Goal: Register for event/course

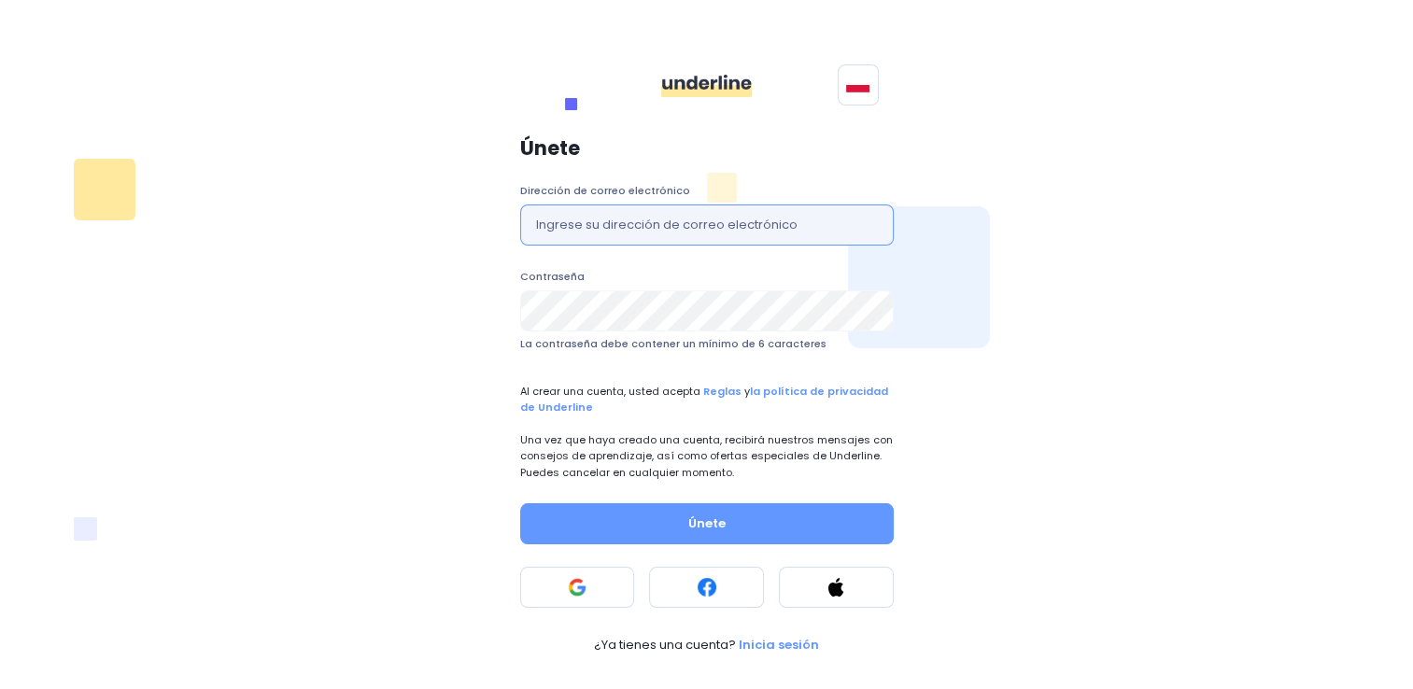
click at [714, 237] on input "text" at bounding box center [707, 225] width 374 height 41
type input "[EMAIL_ADDRESS][DOMAIN_NAME]"
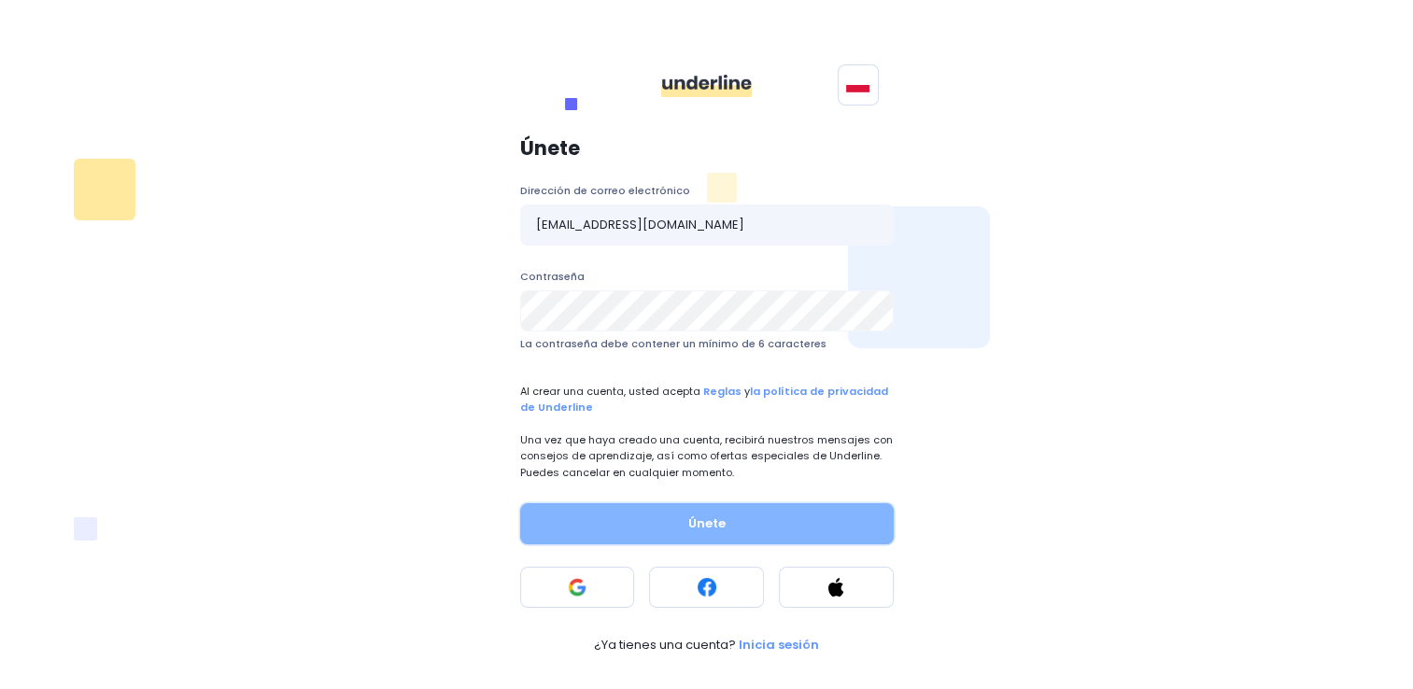
click at [659, 532] on button "Únete" at bounding box center [707, 523] width 374 height 41
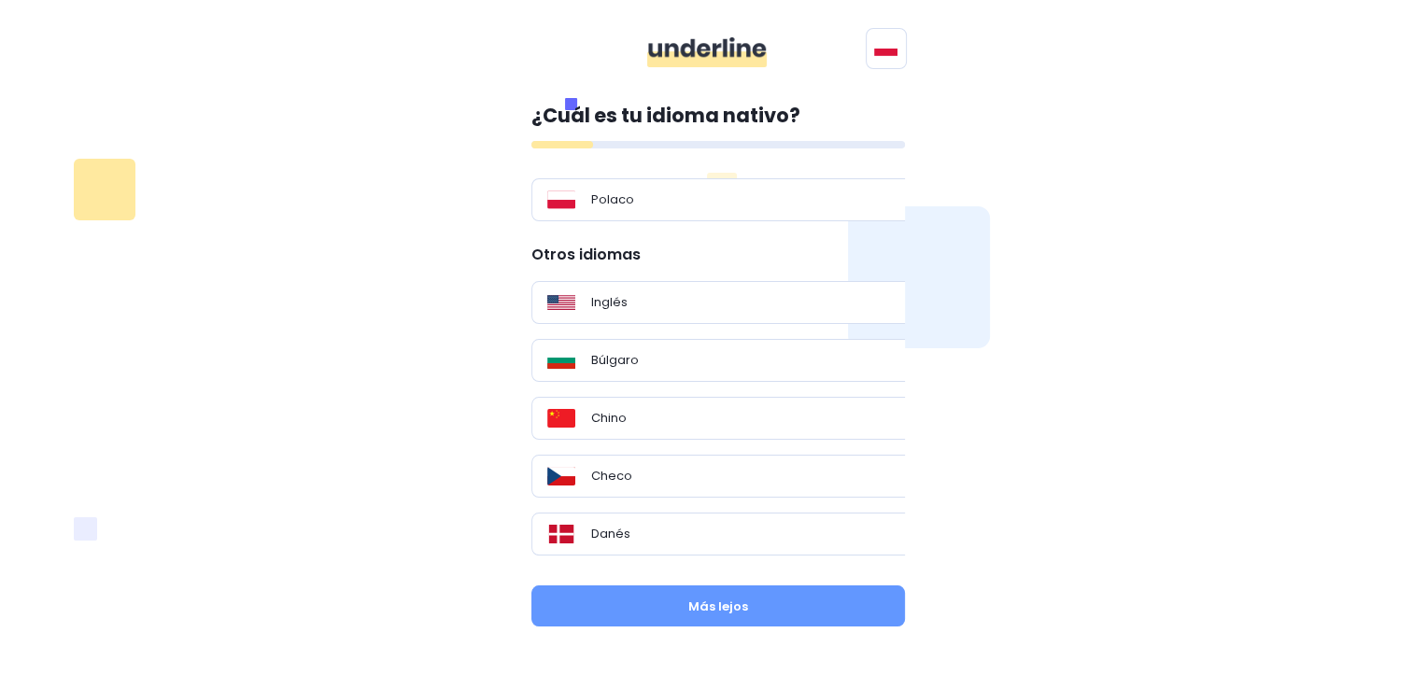
click at [1014, 327] on div "¿Cuál es tu idioma nativo? Polaco Otros idiomas Inglés Búlgaro Chino Checo Dané…" at bounding box center [707, 365] width 1278 height 575
click at [696, 486] on div "Checo" at bounding box center [726, 476] width 388 height 43
click at [650, 283] on div "Inglés" at bounding box center [726, 302] width 388 height 43
click at [910, 114] on link "English" at bounding box center [954, 126] width 162 height 31
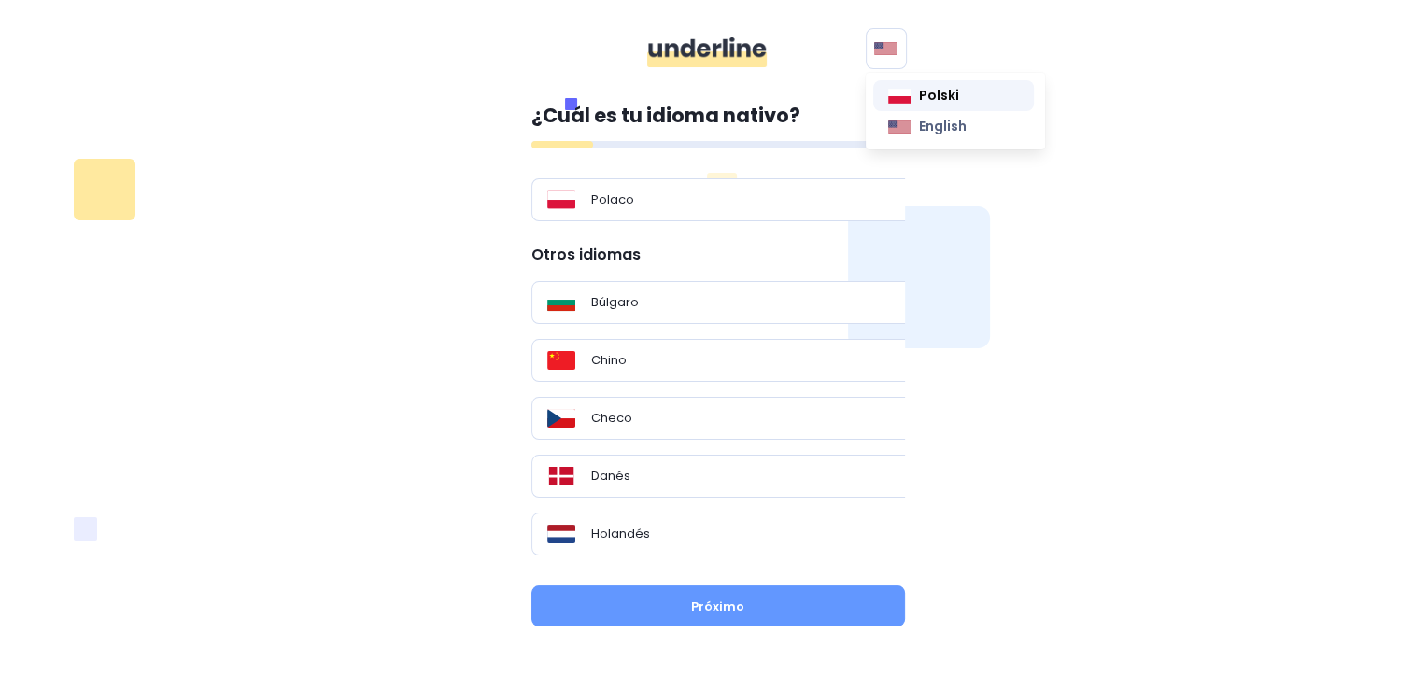
click at [901, 89] on img at bounding box center [899, 96] width 23 height 15
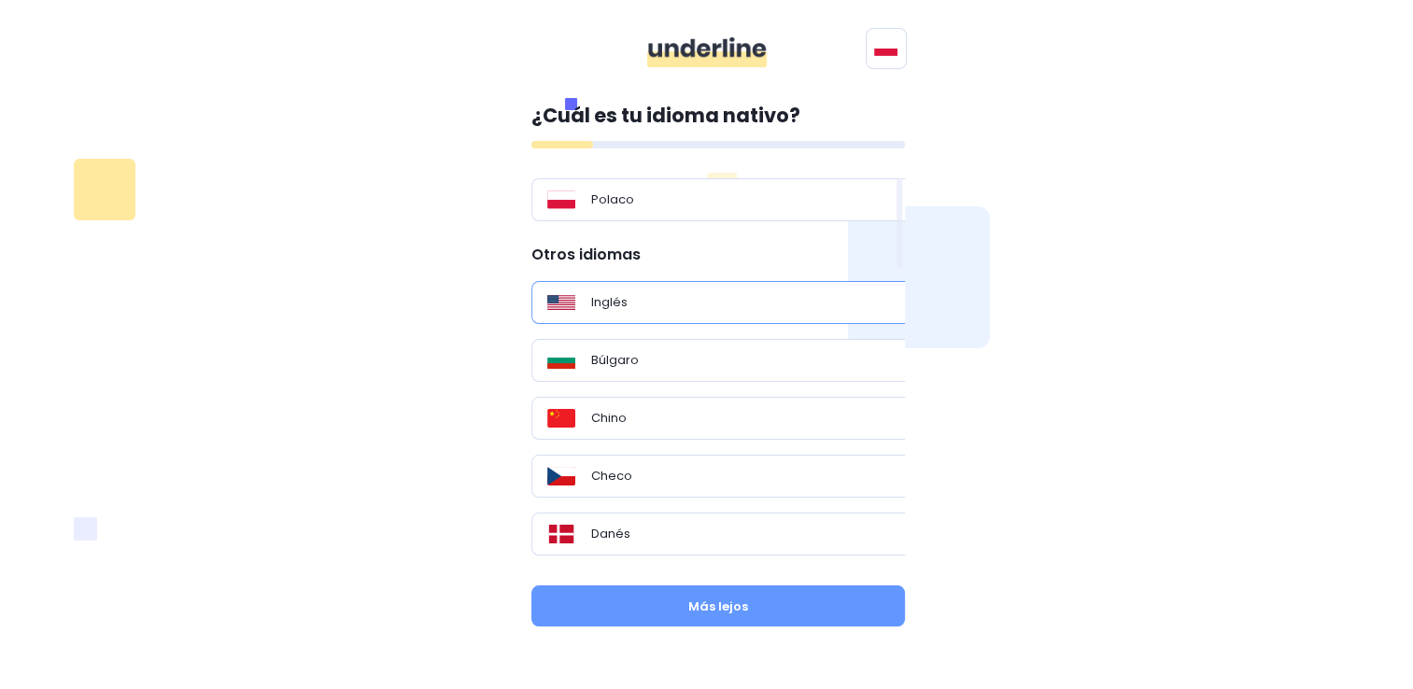
click at [621, 303] on p "Inglés" at bounding box center [609, 302] width 36 height 19
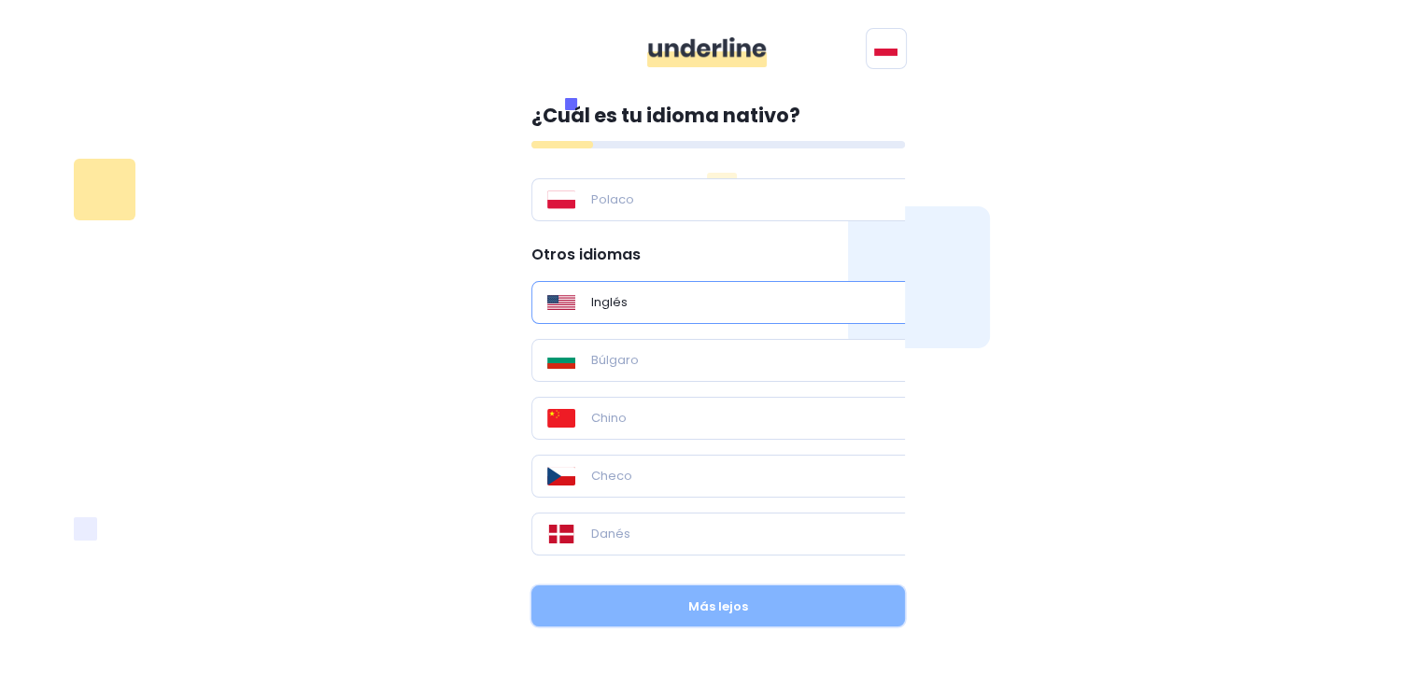
click at [663, 603] on button "Más lejos" at bounding box center [719, 606] width 374 height 41
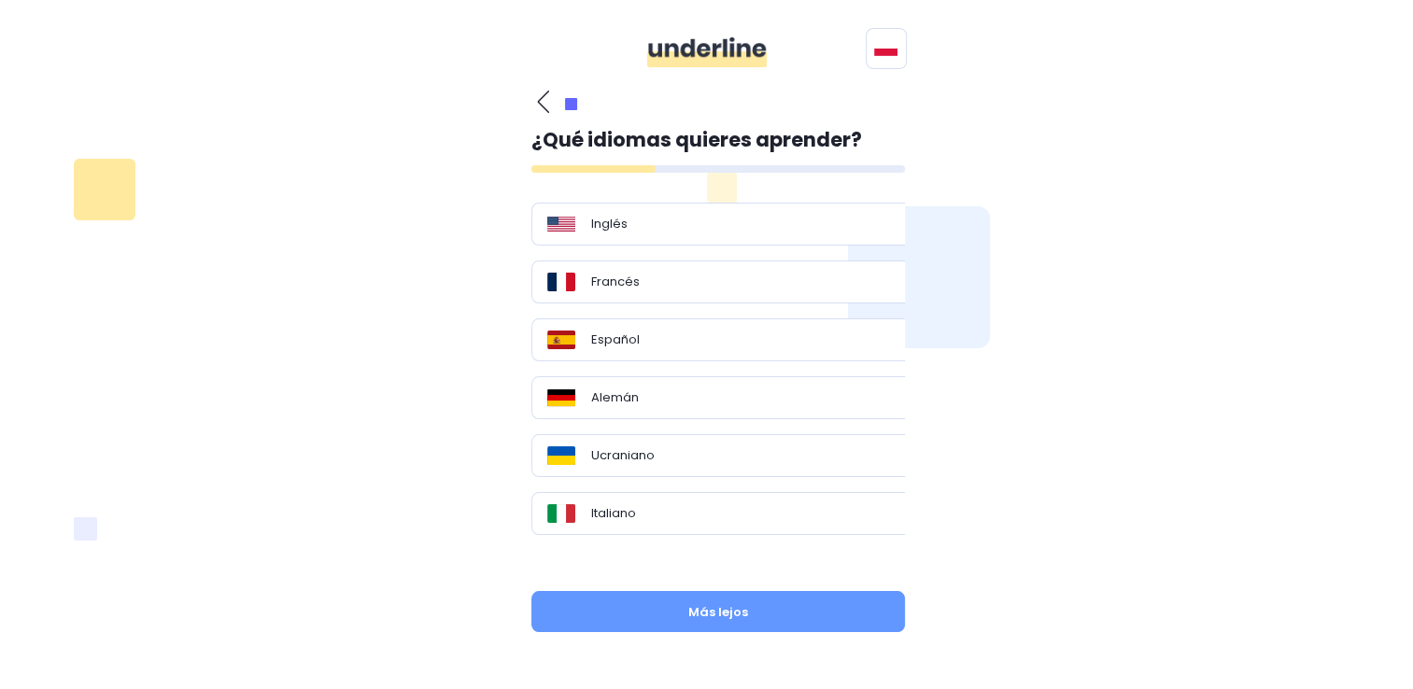
click at [538, 96] on icon "button" at bounding box center [543, 102] width 12 height 22
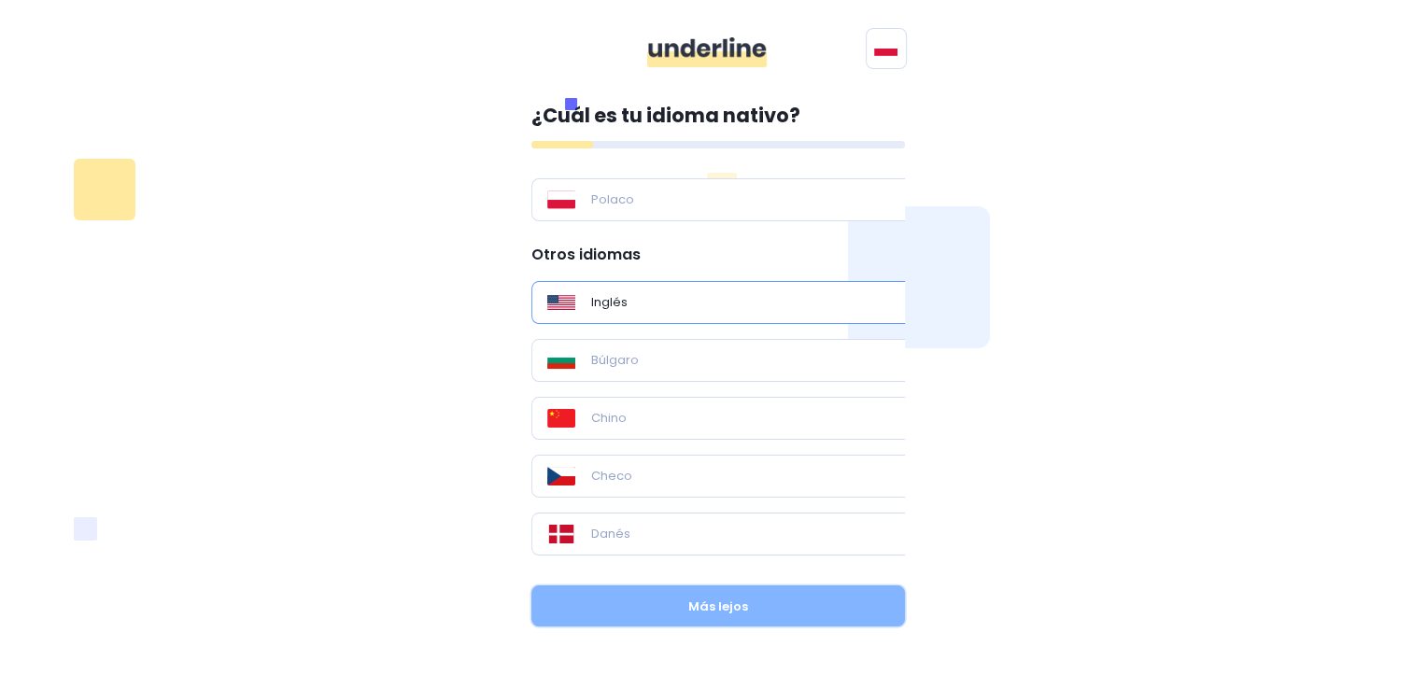
click at [716, 603] on button "Más lejos" at bounding box center [719, 606] width 374 height 41
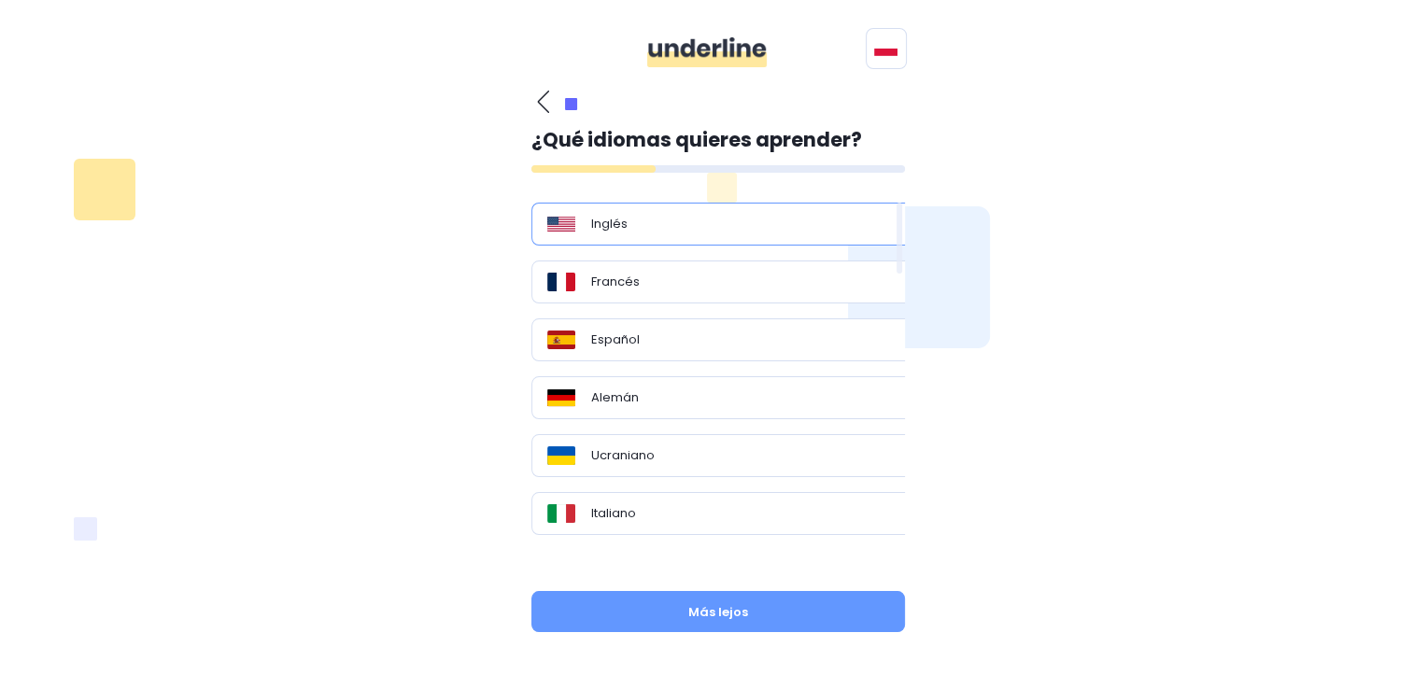
click at [648, 241] on div "Inglés" at bounding box center [726, 224] width 388 height 43
click at [657, 333] on div "Español" at bounding box center [725, 340] width 356 height 19
click at [646, 590] on div "¿Qué idiomas quieres aprender? [PERSON_NAME] Español Alemán Ucraniano Italiano …" at bounding box center [719, 369] width 374 height 559
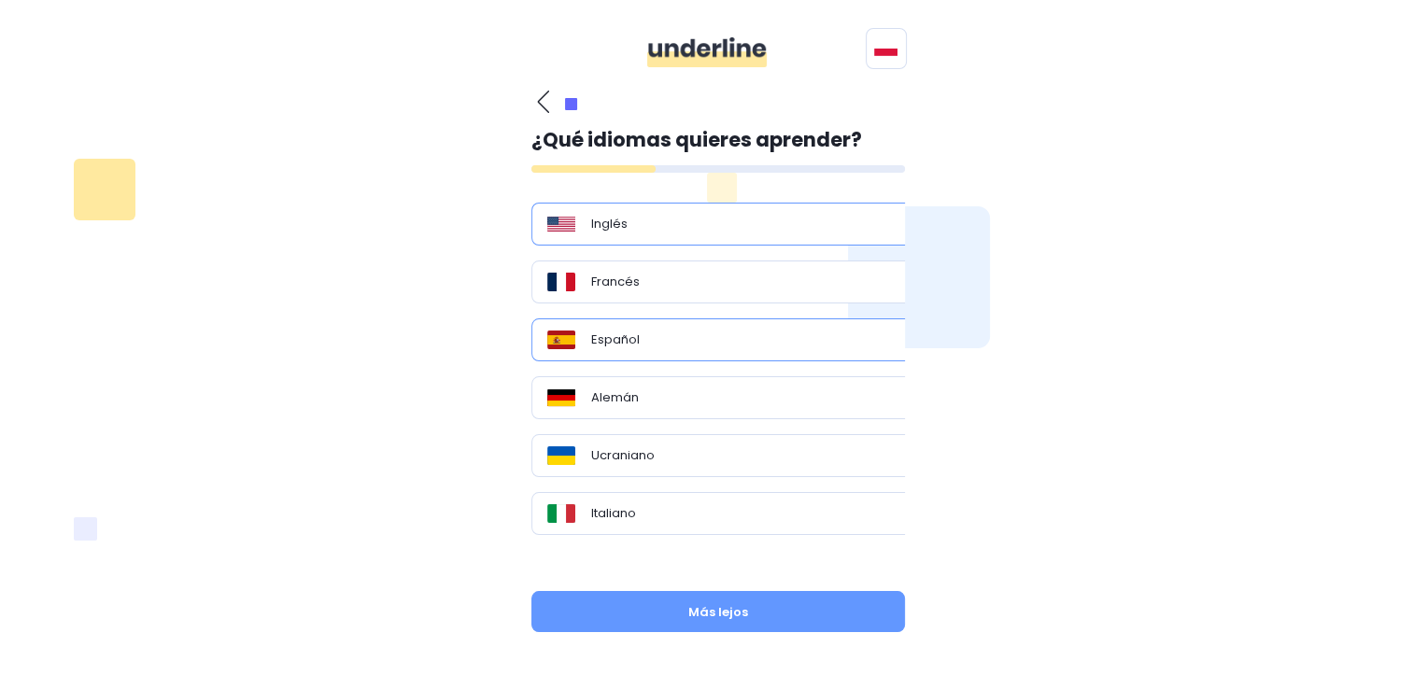
click at [679, 647] on div "¿Qué idiomas quieres aprender? [PERSON_NAME] Español Alemán Ucraniano Italiano …" at bounding box center [719, 369] width 374 height 559
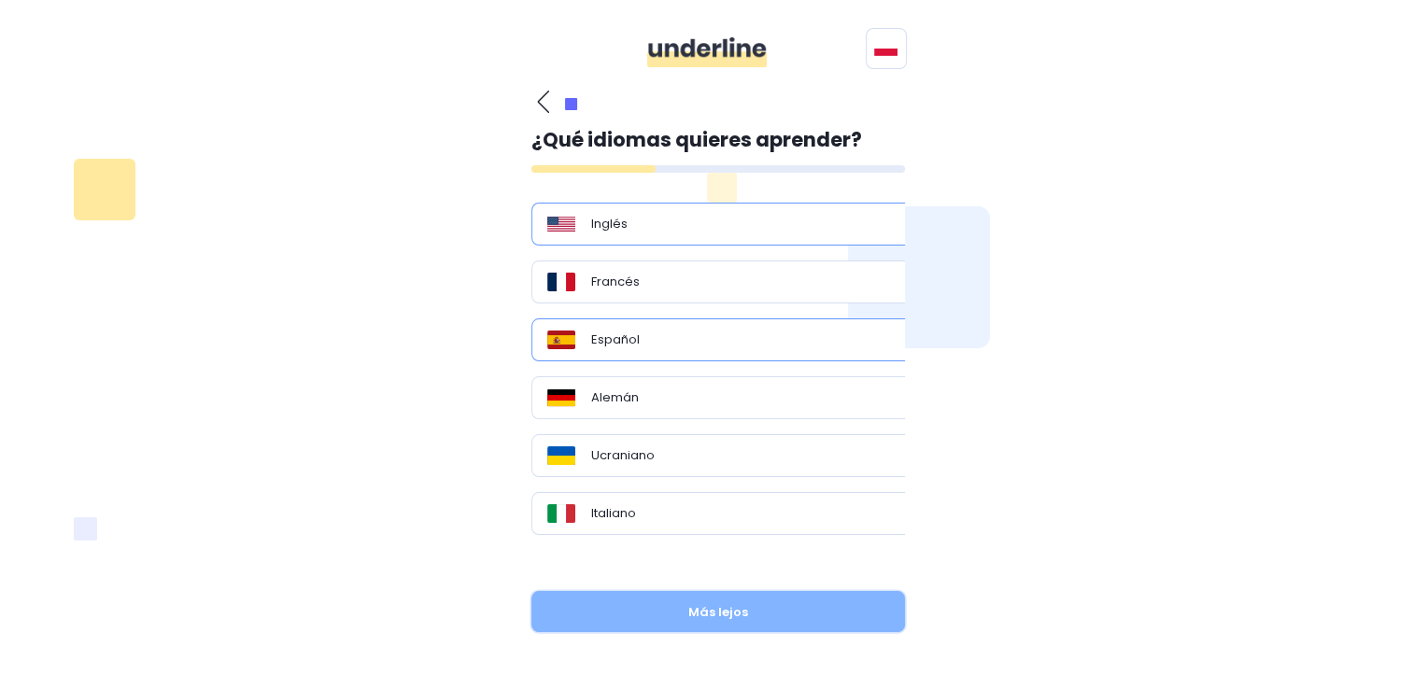
click at [658, 619] on button "Más lejos" at bounding box center [719, 611] width 374 height 41
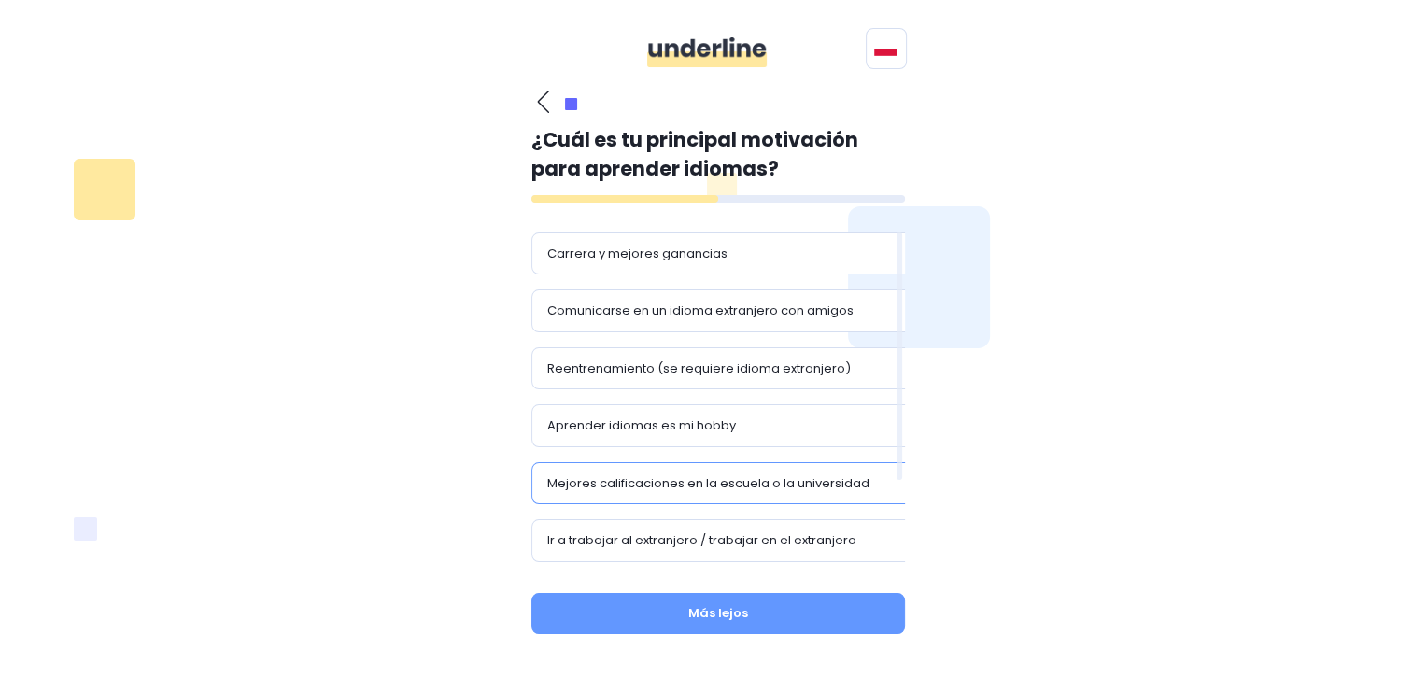
click at [654, 462] on div "Mejores calificaciones en la escuela o la universidad" at bounding box center [726, 483] width 388 height 43
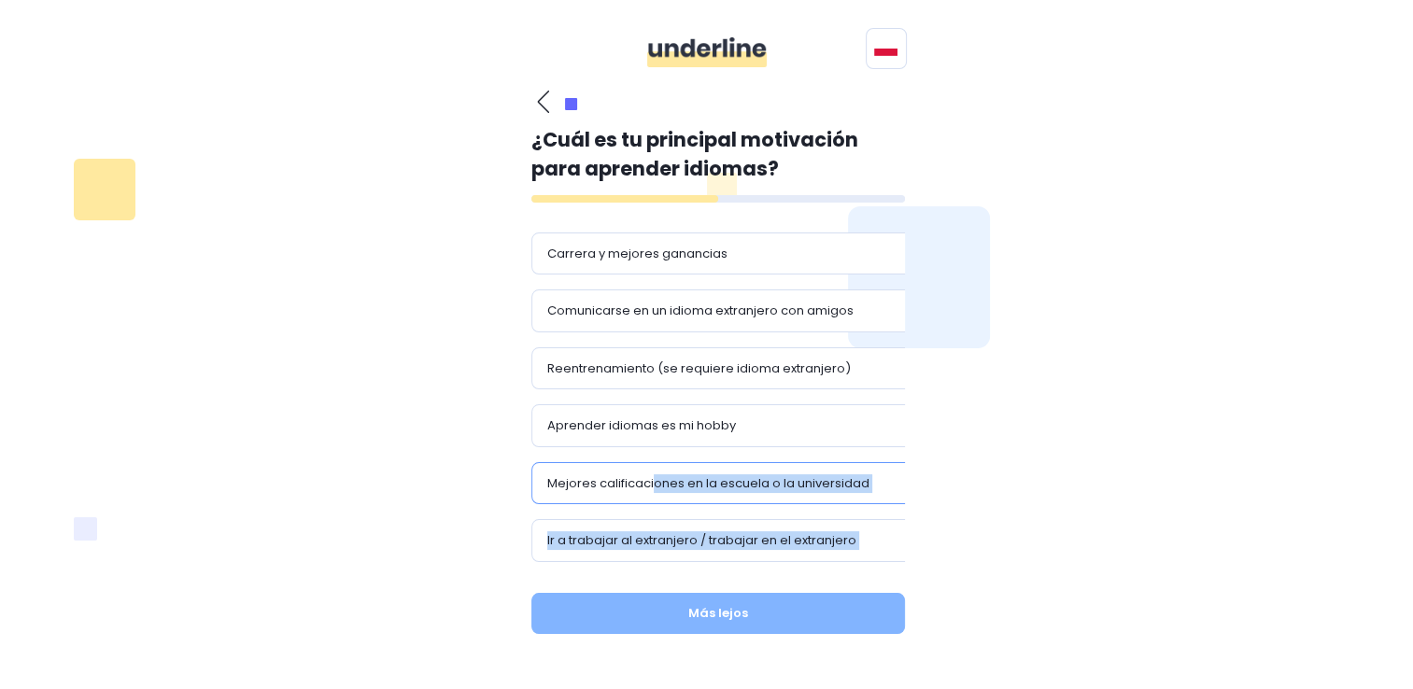
scroll to position [109, 0]
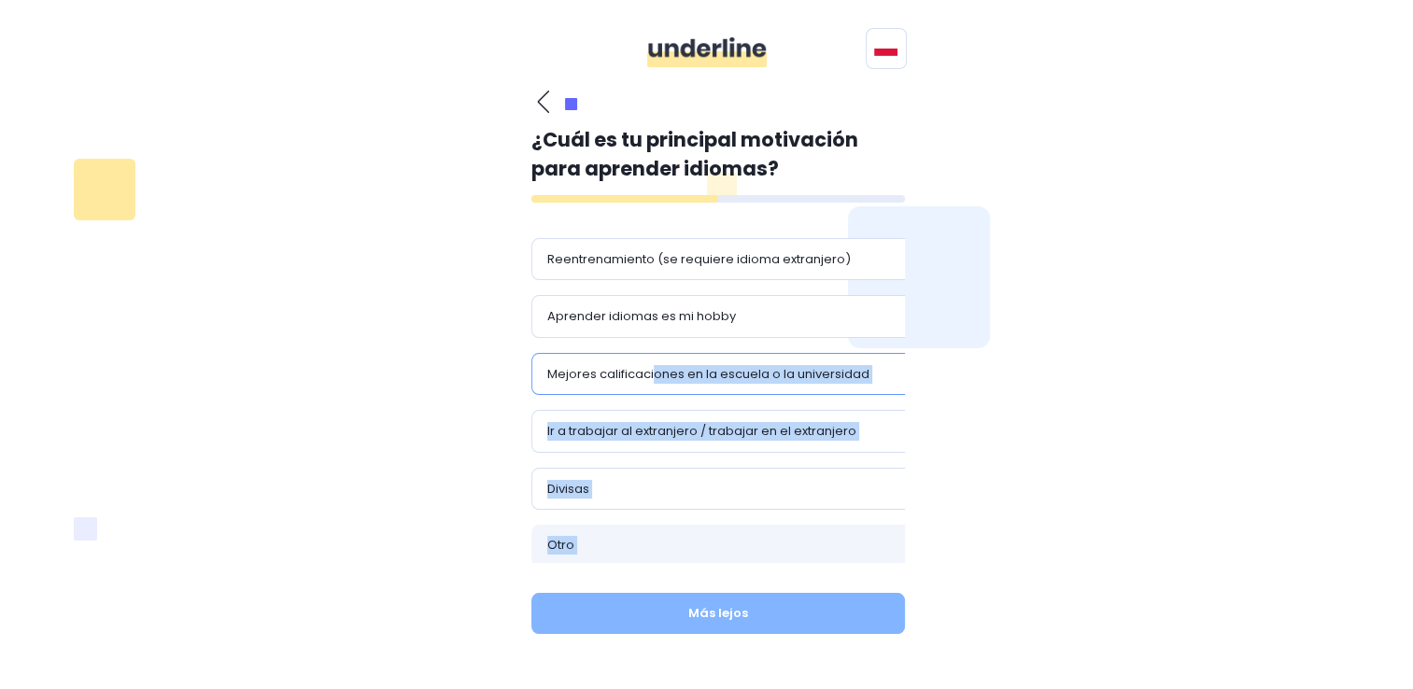
drag, startPoint x: 654, startPoint y: 494, endPoint x: 683, endPoint y: 606, distance: 115.8
click at [683, 606] on div "¿Cuál es tu principal motivación para aprender idiomas? Carrera y mejores ganan…" at bounding box center [719, 370] width 374 height 560
click at [683, 606] on button "Más lejos" at bounding box center [719, 613] width 374 height 41
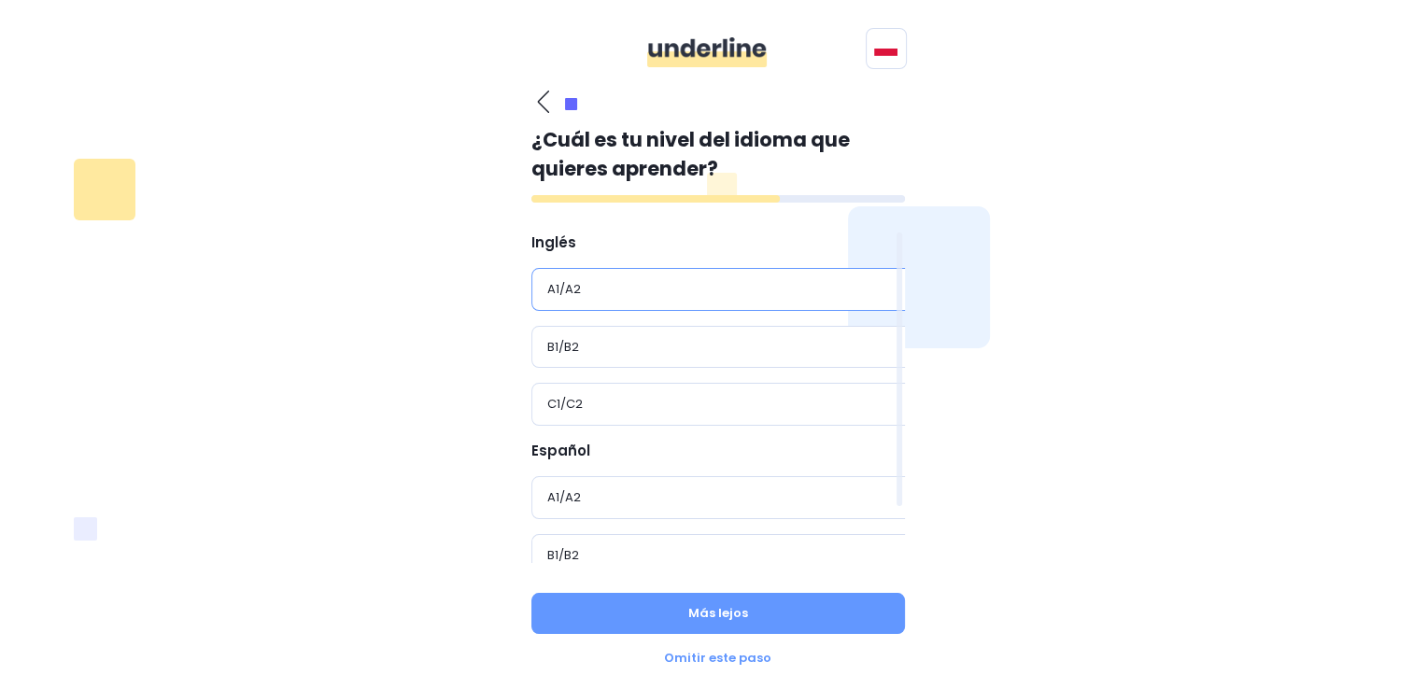
click at [651, 300] on div "A1/A2" at bounding box center [726, 289] width 388 height 43
click at [701, 589] on div "¿Cuál es tu nivel del idioma que quieres aprender? Inglés A1/A2 B1/B2 C1/C2 Esp…" at bounding box center [719, 379] width 374 height 578
click at [722, 661] on div "Omitir este paso" at bounding box center [719, 658] width 374 height 19
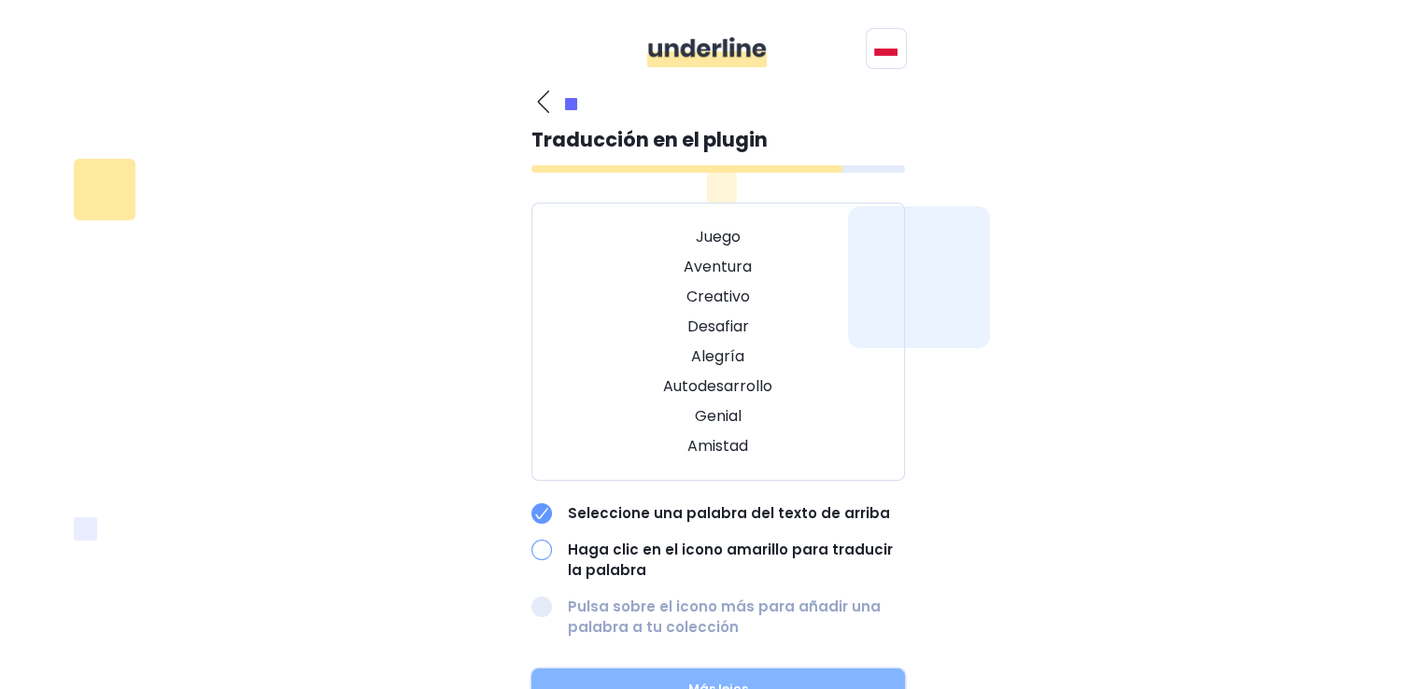
click at [747, 683] on button "Más lejos" at bounding box center [719, 689] width 374 height 41
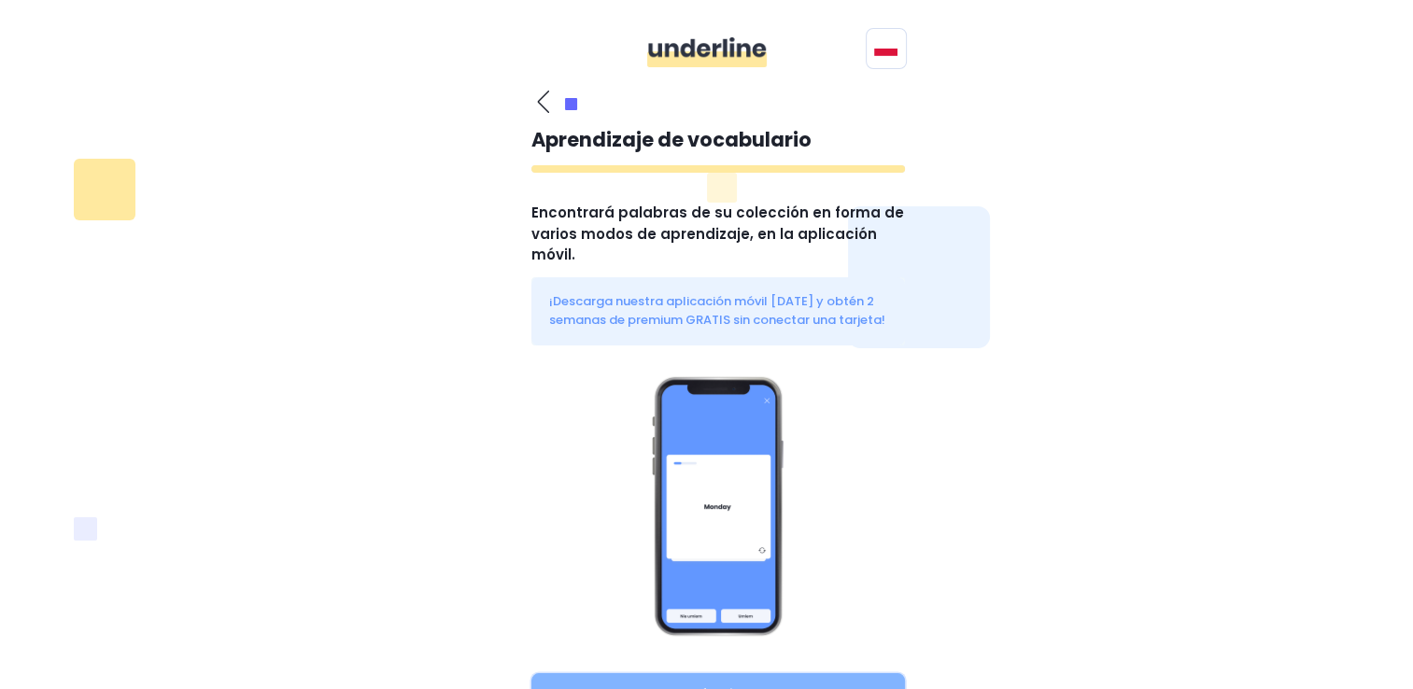
click at [745, 673] on button "Más lejos" at bounding box center [719, 693] width 374 height 41
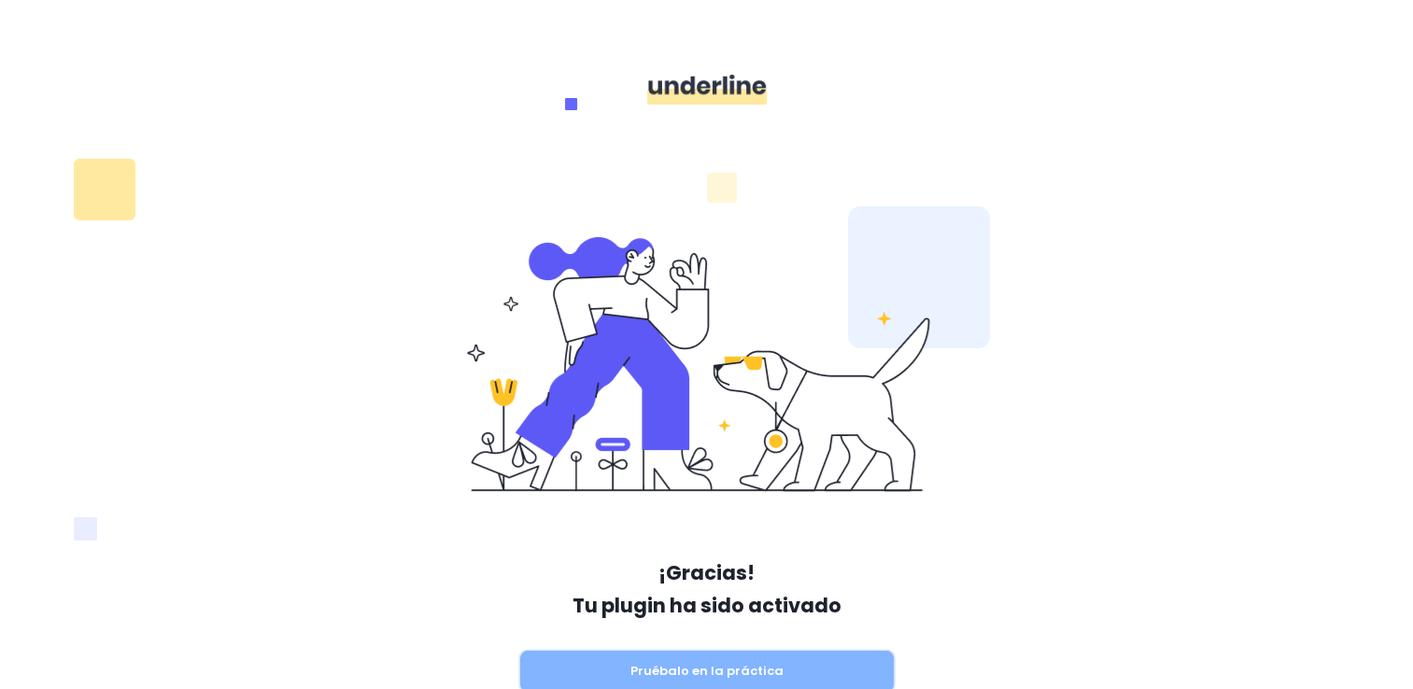
click at [759, 678] on button "Pruébalo en la práctica" at bounding box center [707, 671] width 374 height 41
